Goal: Find specific page/section: Find specific page/section

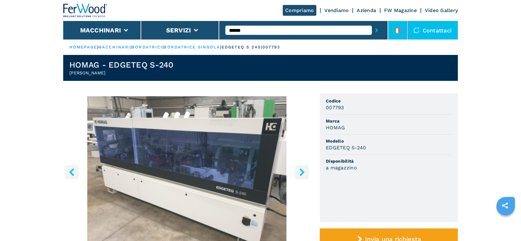
click at [399, 24] on li at bounding box center [397, 30] width 18 height 18
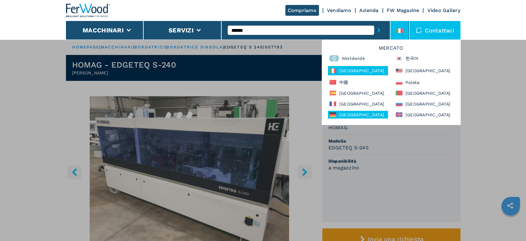
click at [352, 116] on div "[GEOGRAPHIC_DATA]" at bounding box center [358, 115] width 60 height 8
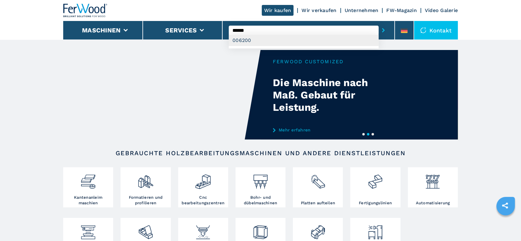
type input "******"
click at [242, 39] on div "006200" at bounding box center [304, 40] width 150 height 11
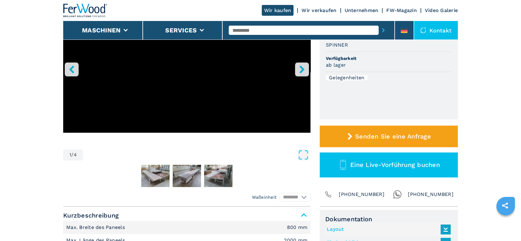
scroll to position [171, 0]
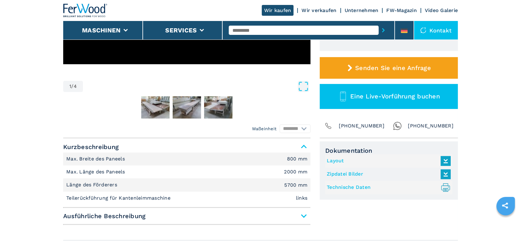
click at [348, 186] on link "Technische Daten .prefix__st0{stroke-linecap:round;stroke-linejoin:round}.prefi…" at bounding box center [387, 187] width 121 height 10
